Goal: Task Accomplishment & Management: Manage account settings

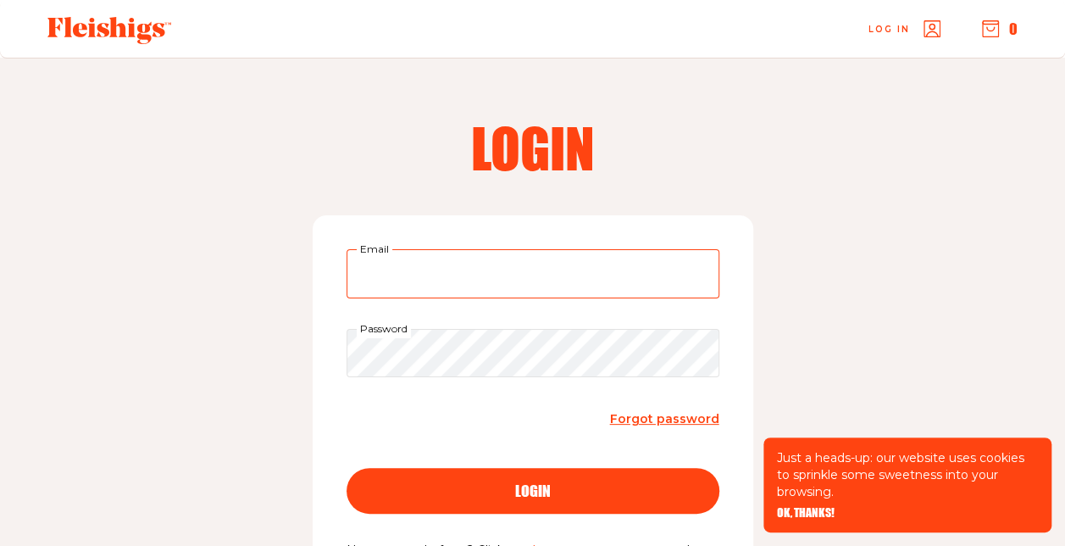
click at [488, 258] on input "Email" at bounding box center [533, 273] width 373 height 49
type input "[EMAIL_ADDRESS][PERSON_NAME][DOMAIN_NAME]"
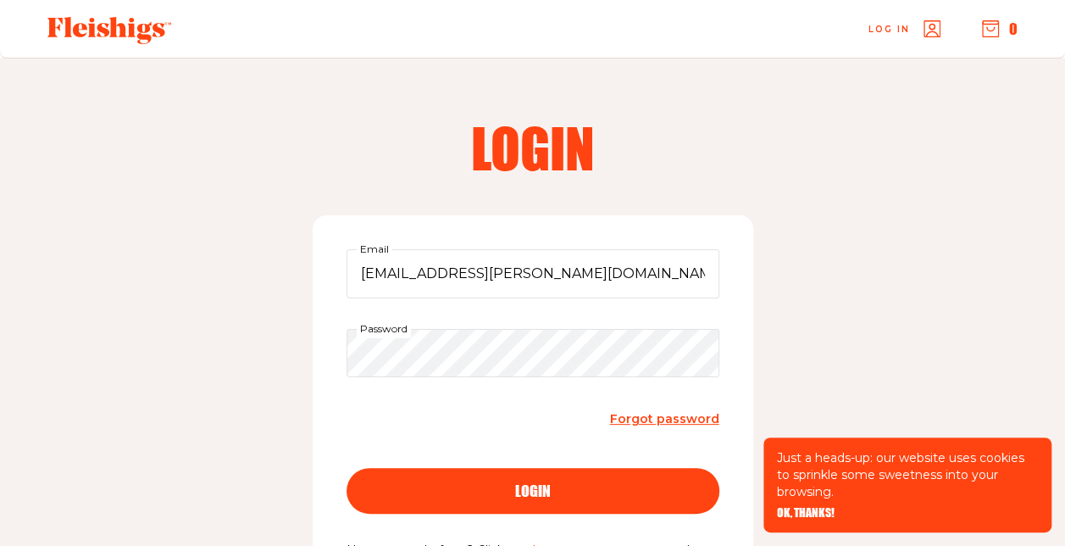
click at [512, 494] on div "login" at bounding box center [532, 490] width 305 height 15
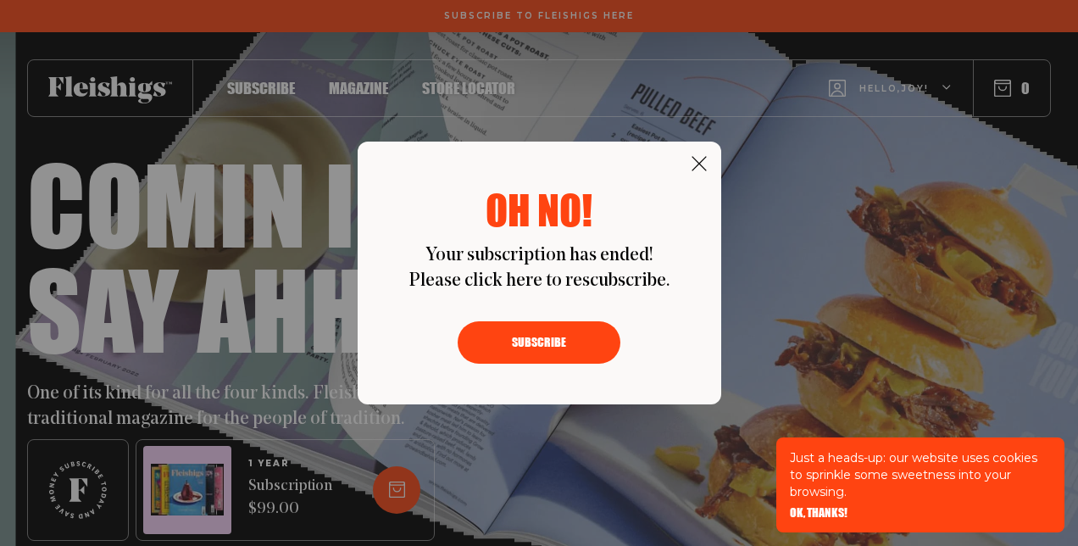
click at [537, 341] on button "Subscribe" at bounding box center [539, 342] width 163 height 42
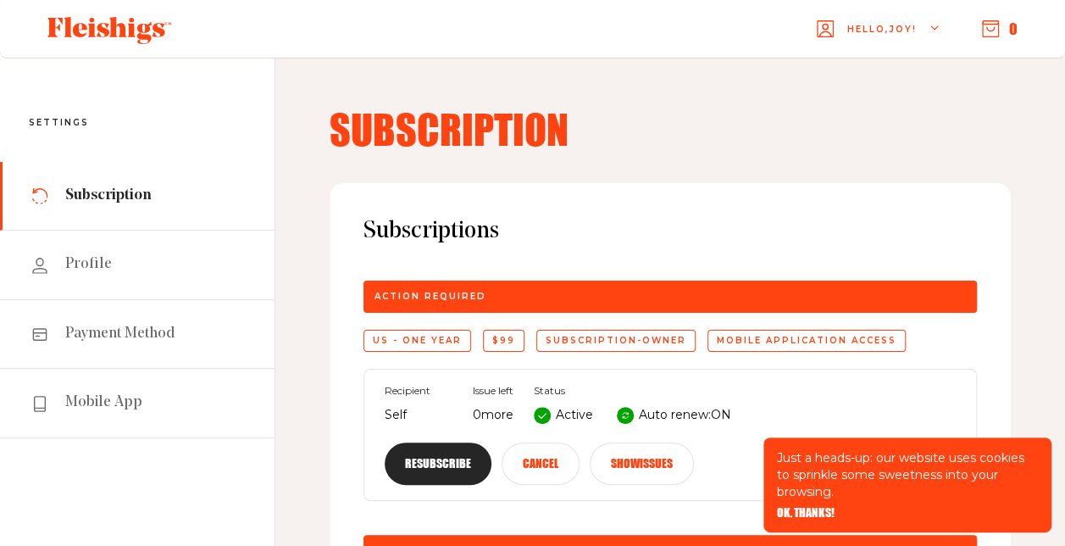
click at [634, 458] on button "Show issues" at bounding box center [642, 463] width 104 height 42
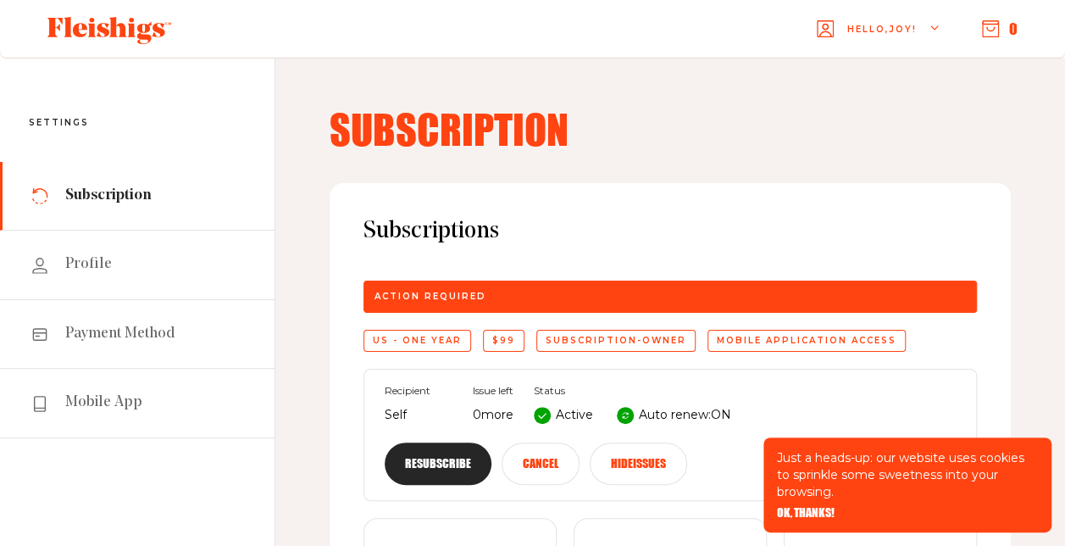
click at [630, 458] on button "Hide issues" at bounding box center [638, 463] width 97 height 42
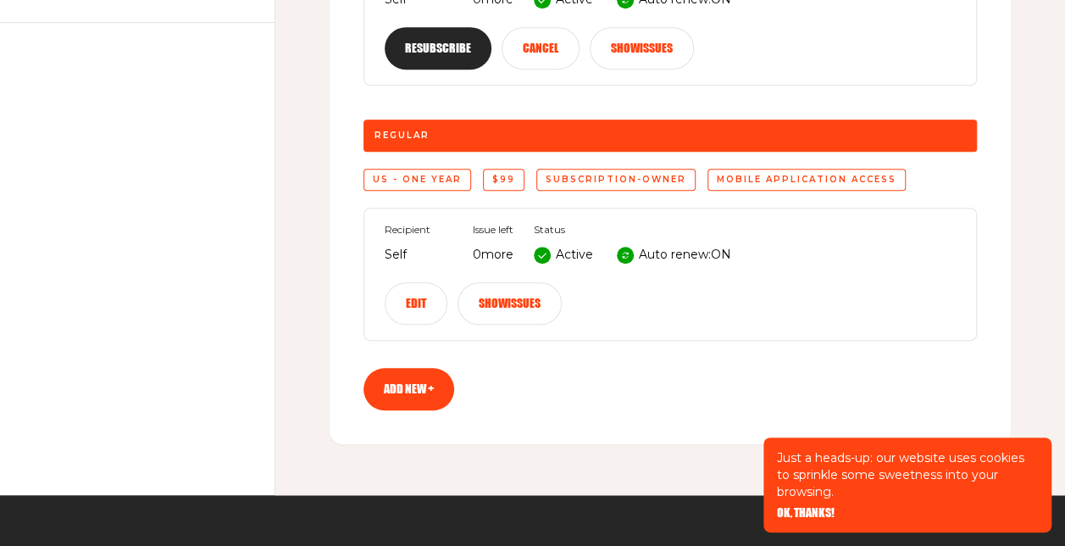
scroll to position [429, 0]
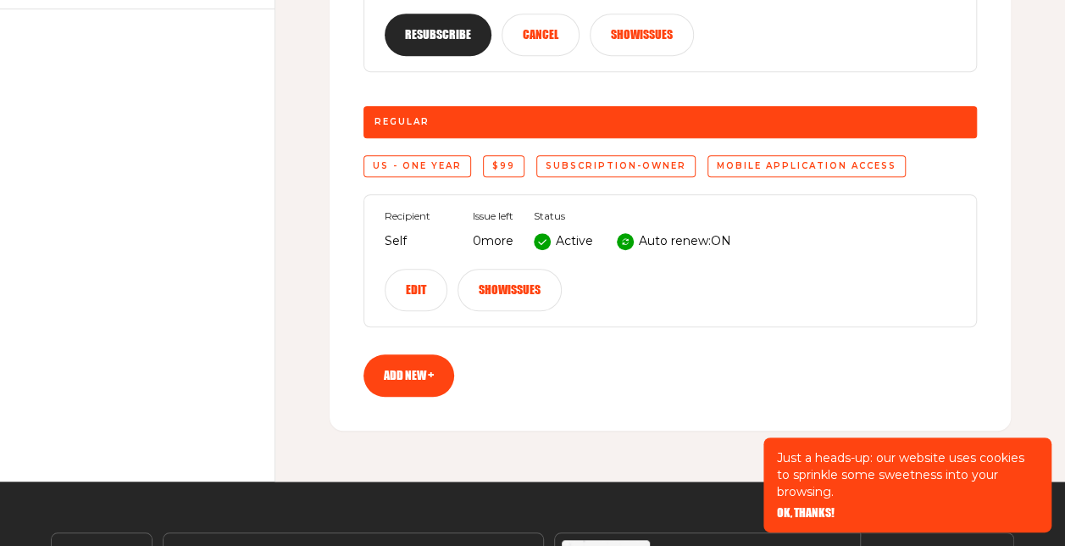
click at [403, 297] on button "Edit" at bounding box center [416, 290] width 63 height 42
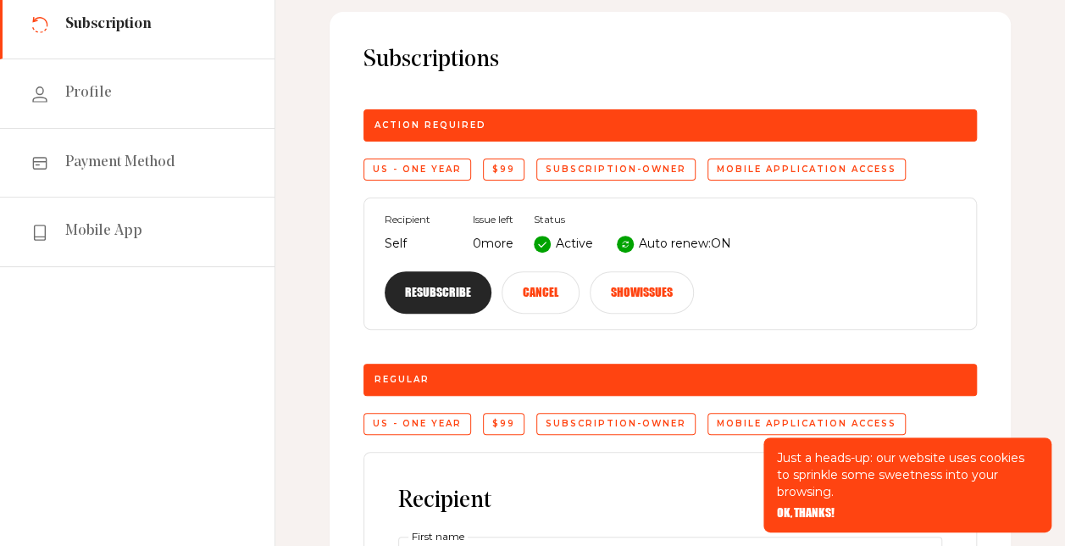
scroll to position [178, 0]
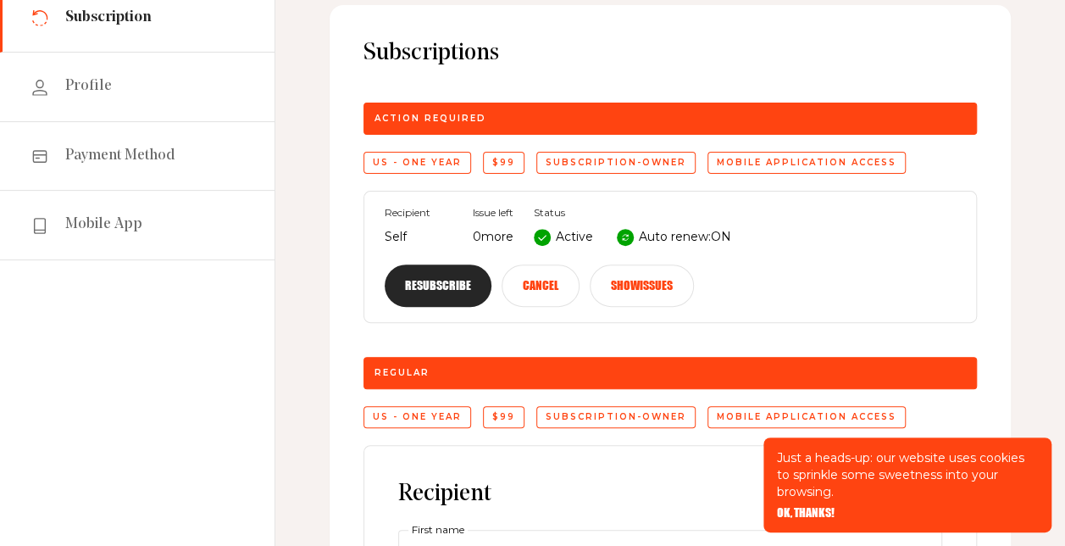
click at [391, 204] on div "Recipient Self Issue left 0 more Status Active Auto renew: ON Resubscribe Cance…" at bounding box center [669, 257] width 613 height 132
click at [426, 275] on button "Resubscribe" at bounding box center [438, 285] width 107 height 42
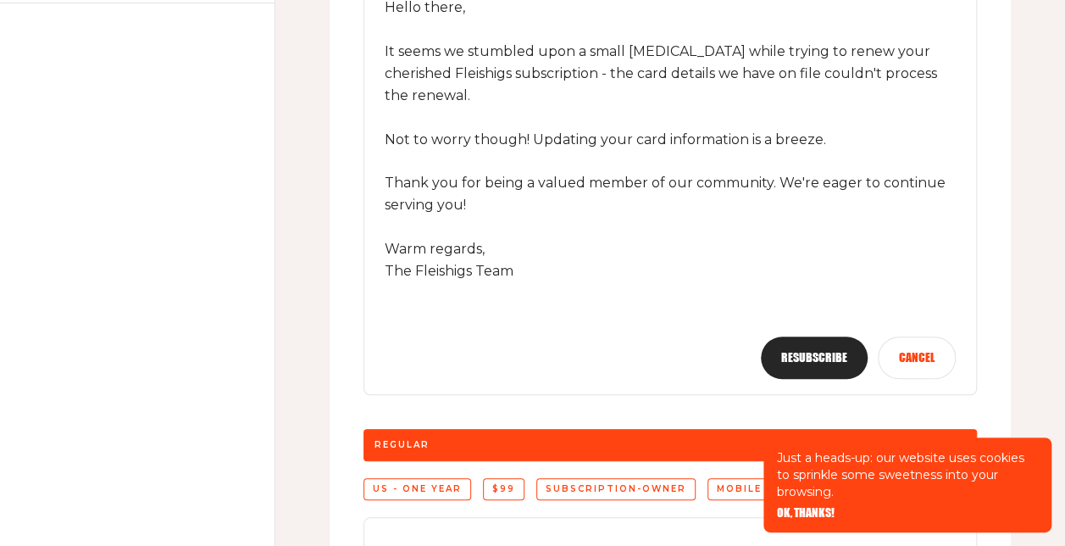
scroll to position [410, 0]
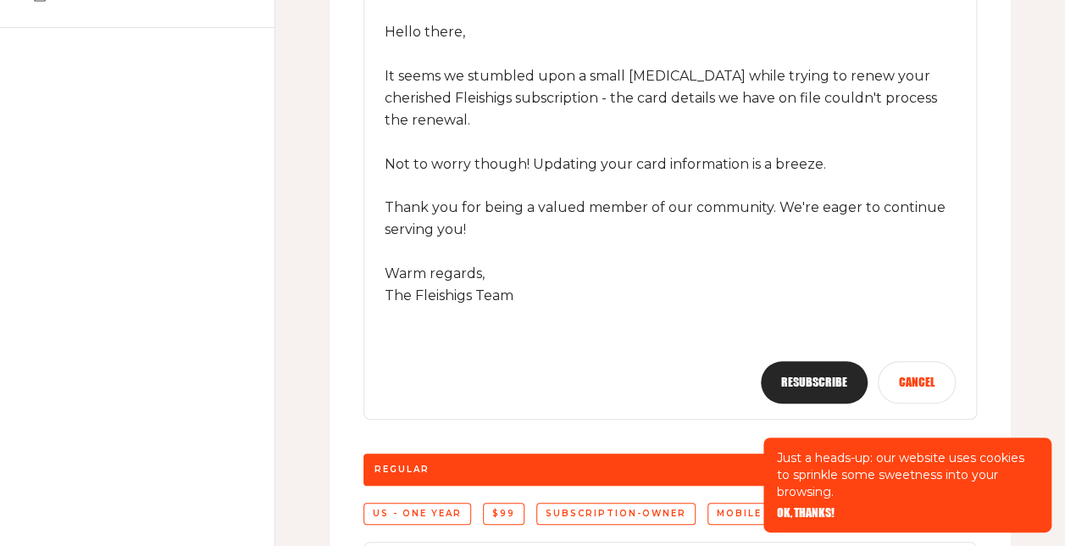
click at [903, 362] on button "Cancel" at bounding box center [917, 382] width 78 height 42
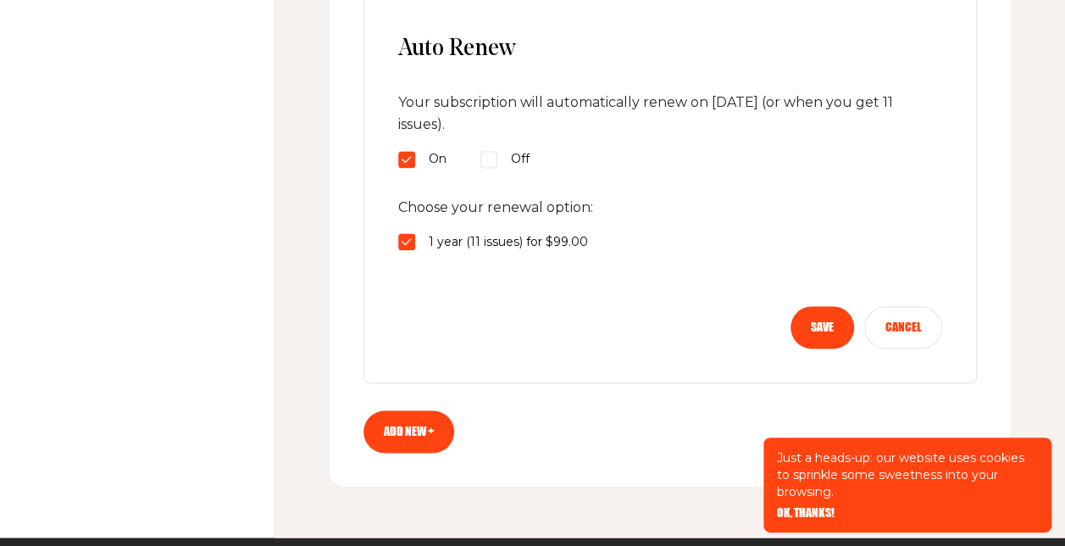
scroll to position [1125, 0]
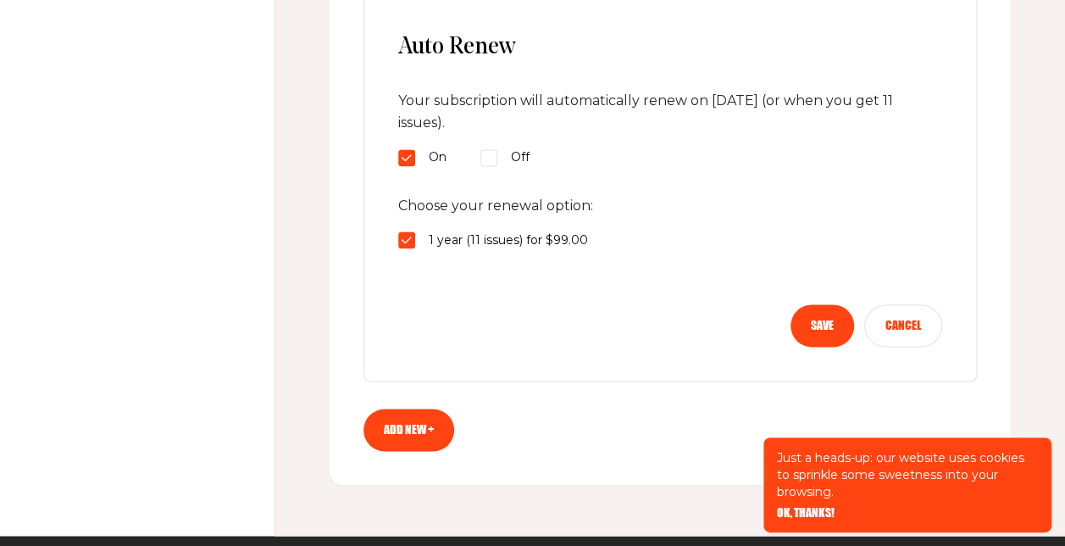
click at [829, 326] on button "Save" at bounding box center [823, 325] width 64 height 42
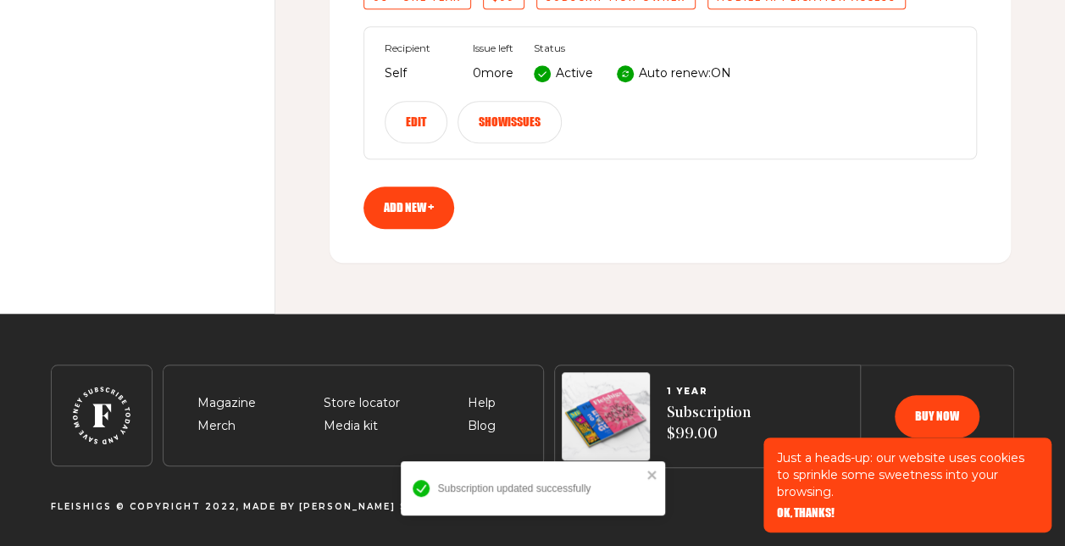
scroll to position [592, 0]
